Goal: Register for event/course

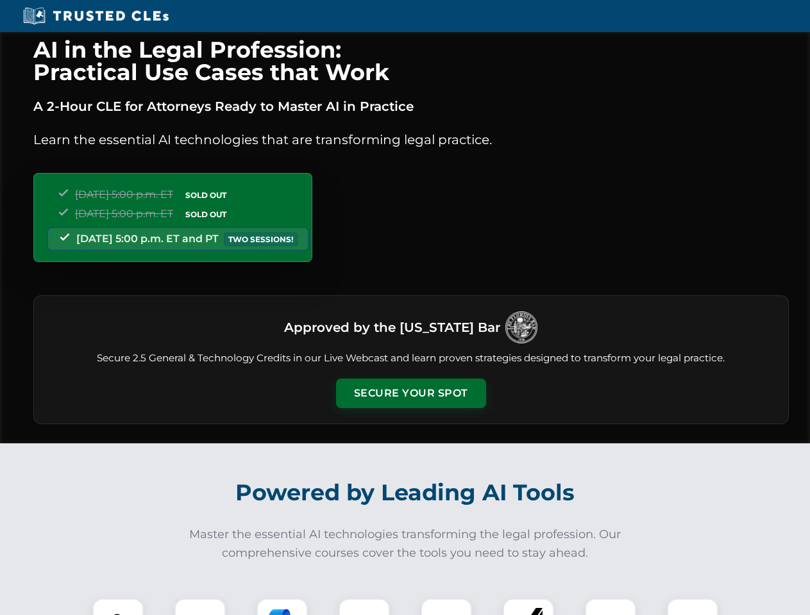
click at [410, 394] on button "Secure Your Spot" at bounding box center [411, 393] width 150 height 29
click at [118, 607] on img at bounding box center [117, 624] width 37 height 37
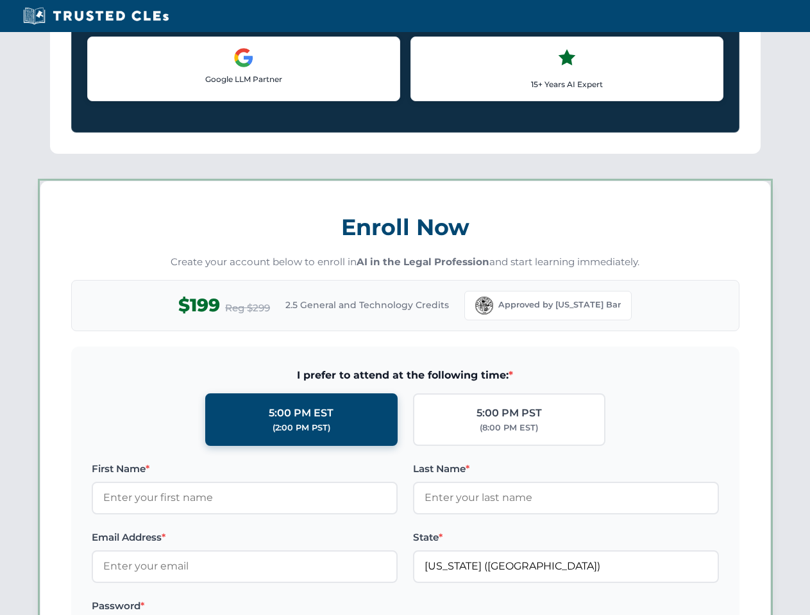
click at [282, 607] on label "Password *" at bounding box center [245, 606] width 306 height 15
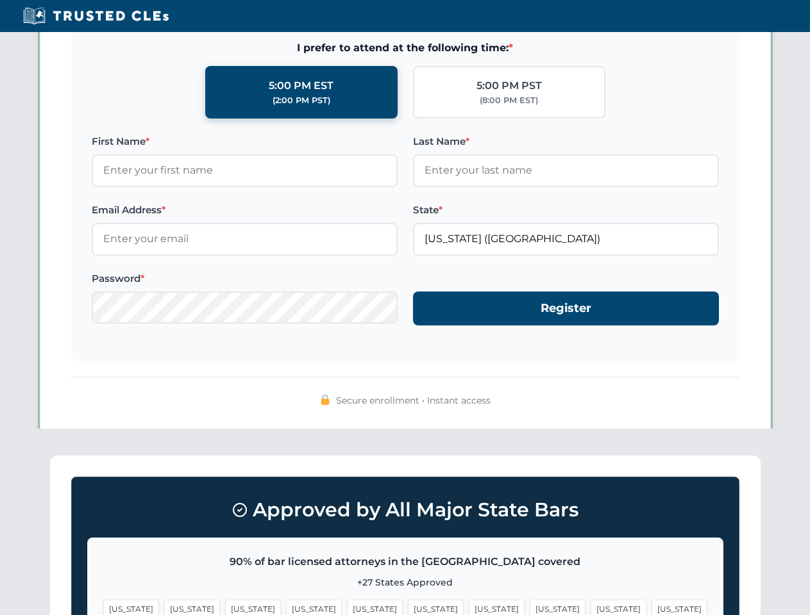
click at [590, 607] on span "[US_STATE]" at bounding box center [618, 609] width 56 height 19
